Goal: Task Accomplishment & Management: Manage account settings

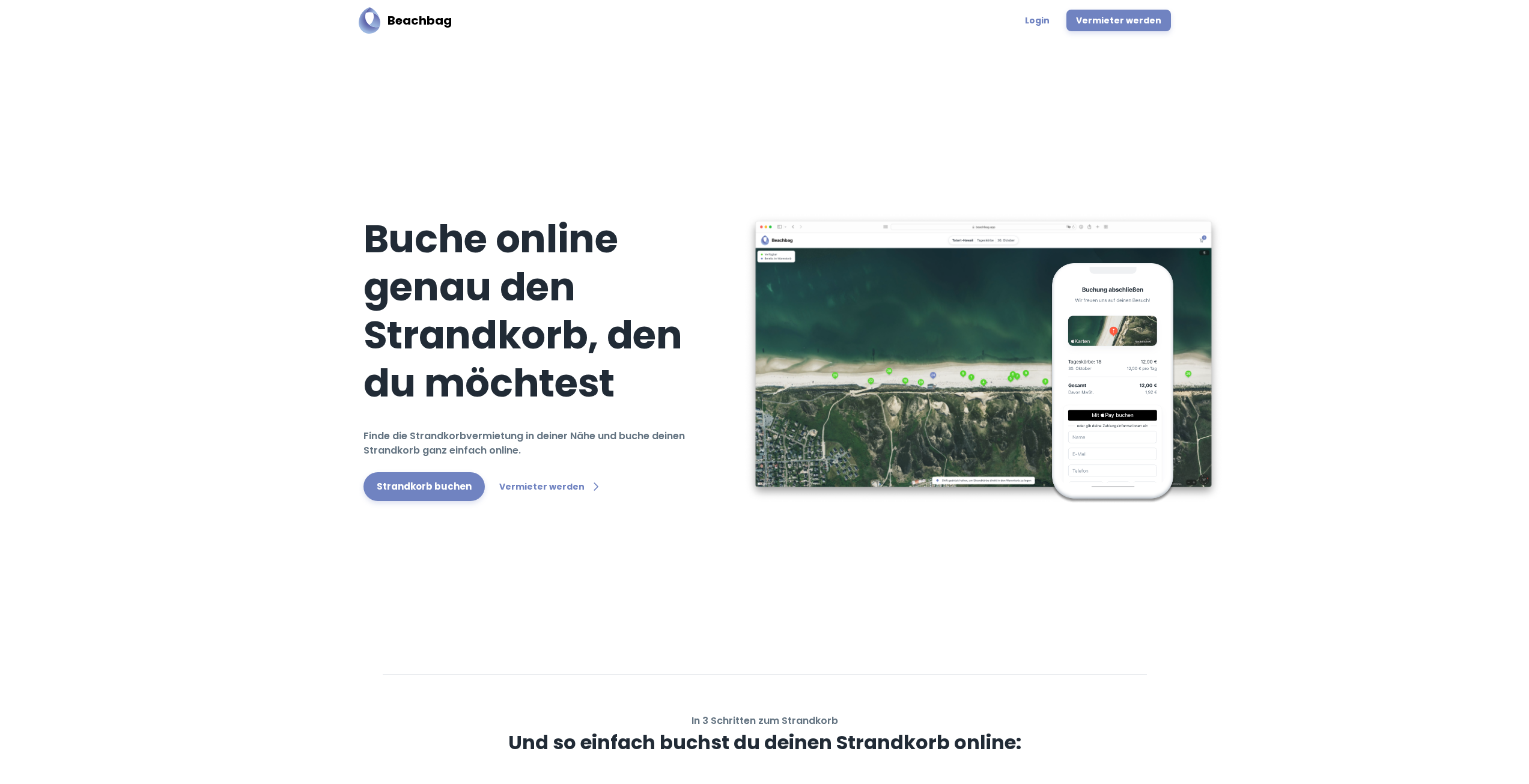
click at [1046, 6] on div "Beachbag Login Vermieter werden" at bounding box center [765, 20] width 841 height 41
click at [1041, 15] on link "Login" at bounding box center [1038, 20] width 39 height 22
click at [1051, 17] on link "Login" at bounding box center [1038, 20] width 39 height 22
click at [1057, 18] on link "Login" at bounding box center [1038, 20] width 39 height 22
